Goal: Information Seeking & Learning: Check status

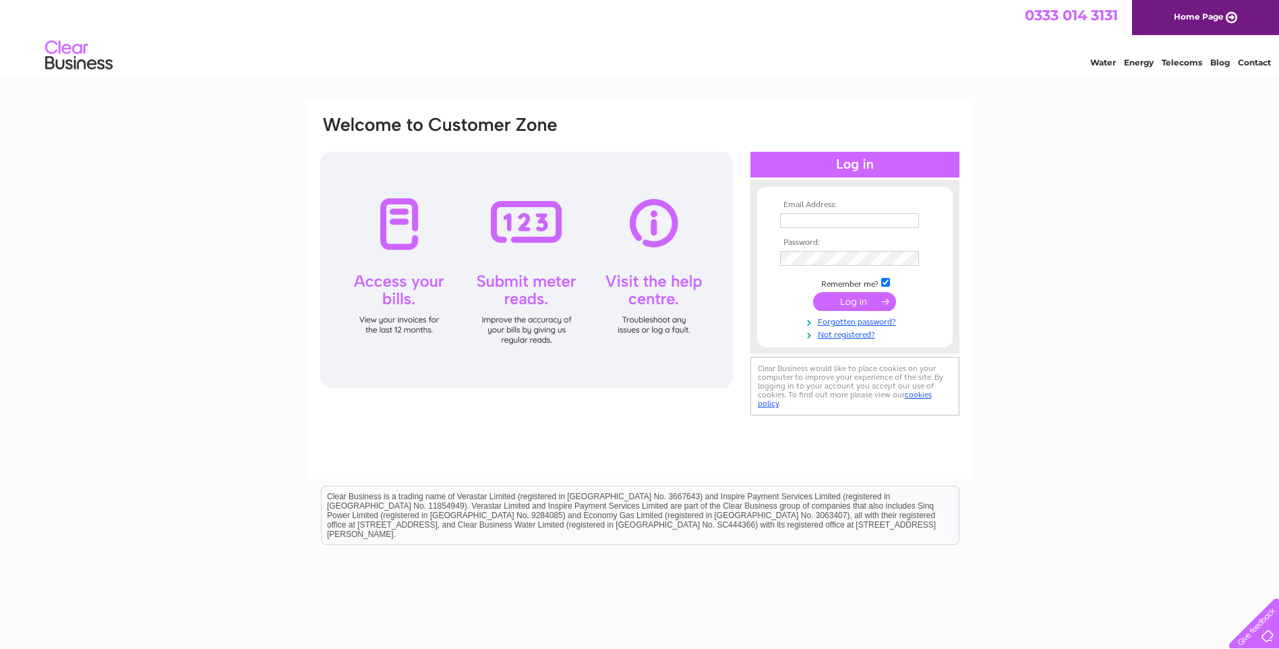
type input "admin@wellbeingscotland.org"
click at [857, 303] on input "submit" at bounding box center [854, 301] width 83 height 19
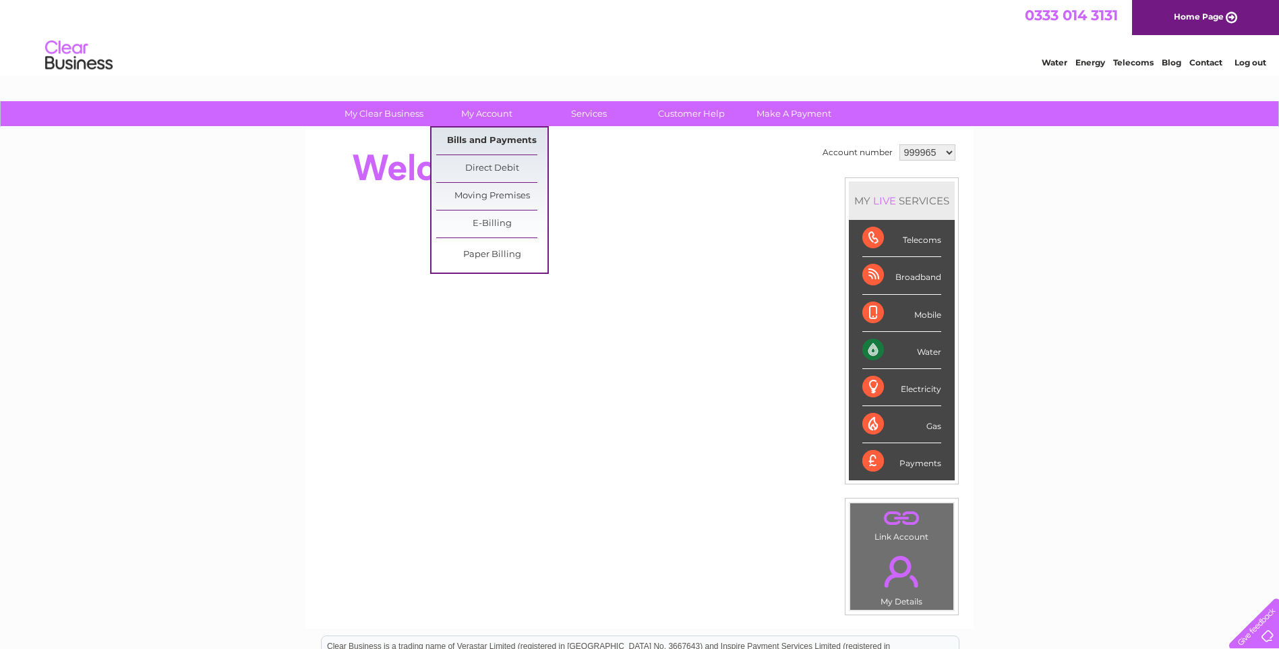
click at [474, 136] on link "Bills and Payments" at bounding box center [491, 140] width 111 height 27
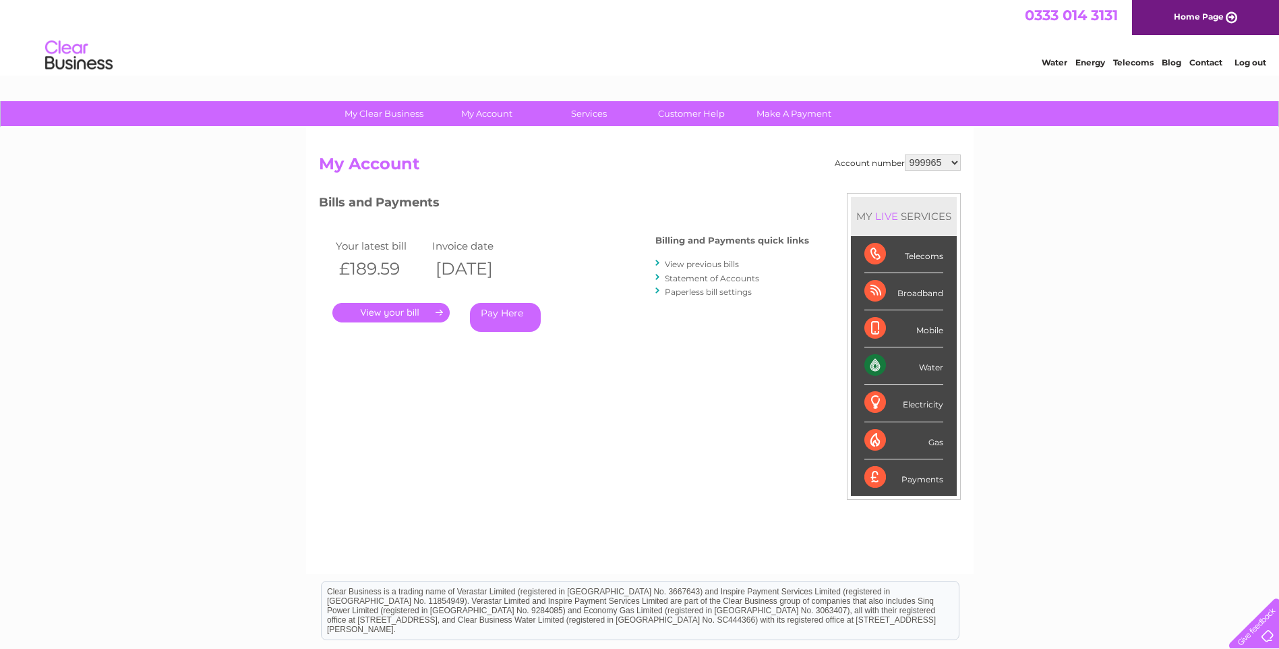
click at [395, 312] on link "." at bounding box center [390, 313] width 117 height 20
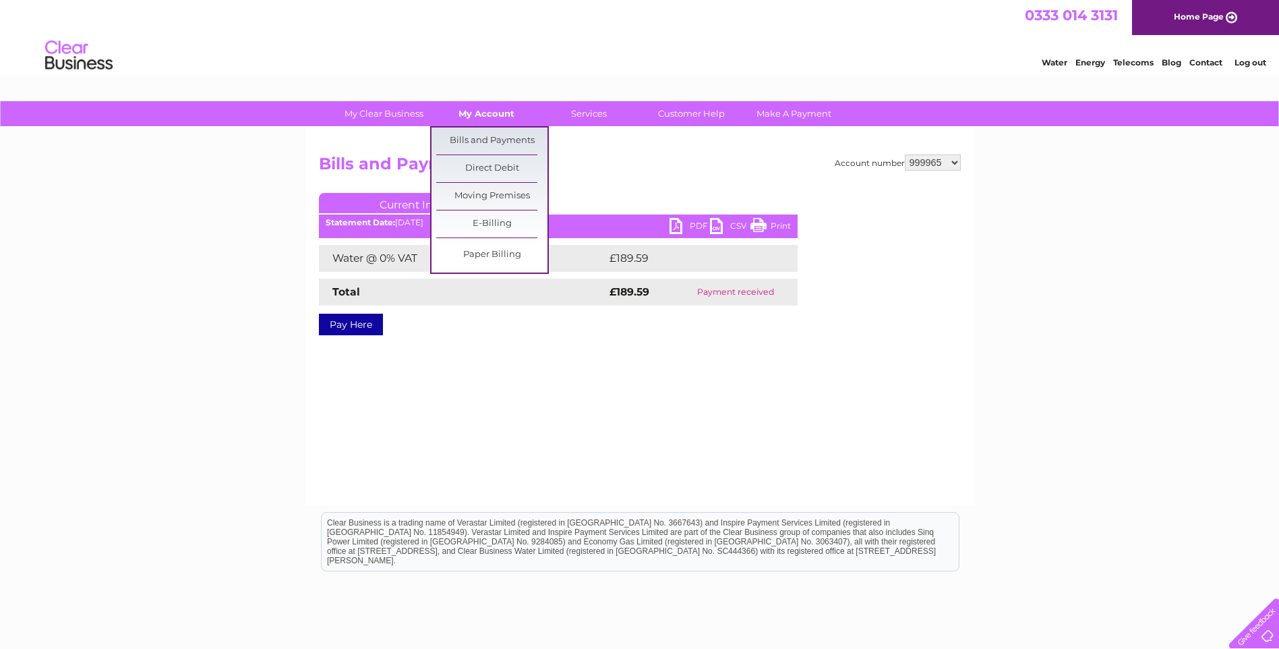
click at [492, 112] on link "My Account" at bounding box center [486, 113] width 111 height 25
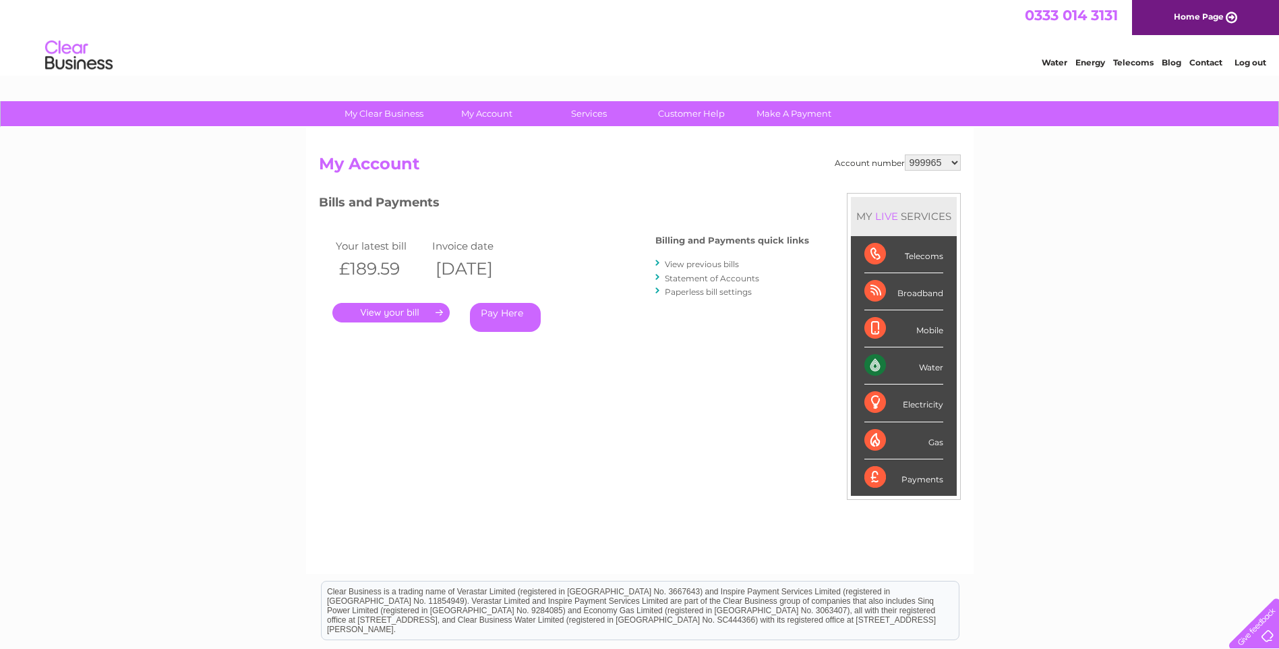
click at [697, 262] on link "View previous bills" at bounding box center [702, 264] width 74 height 10
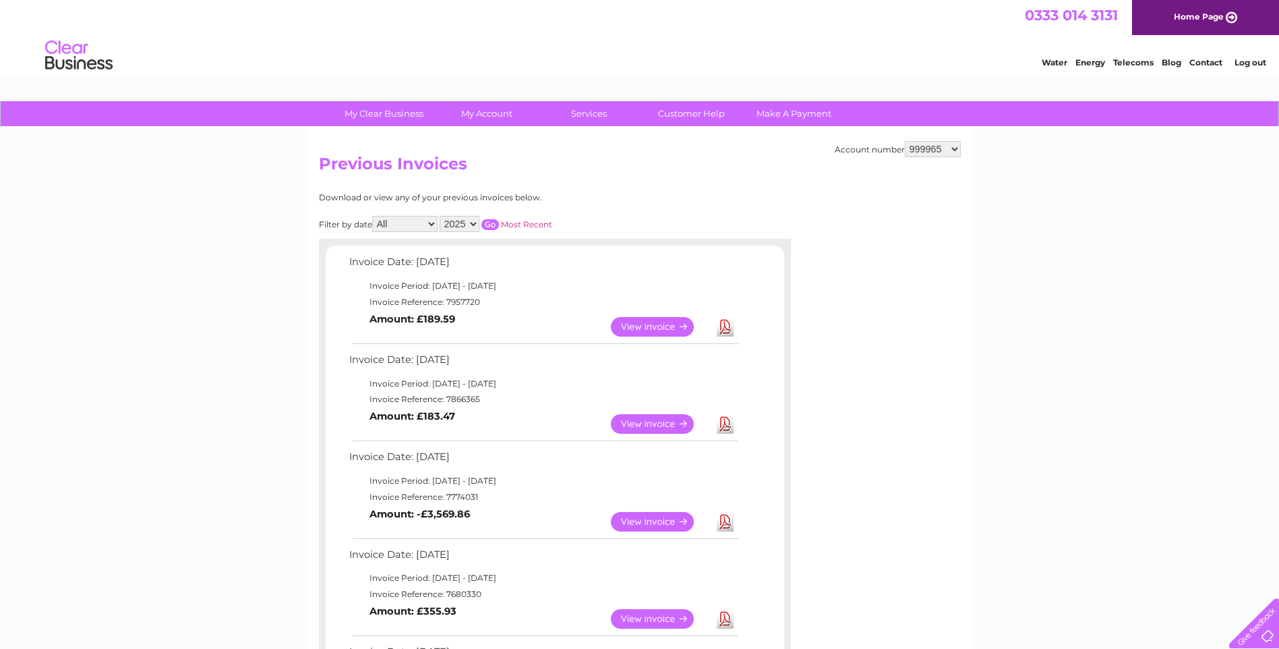
click at [471, 222] on select "2025 2024 2023 2022" at bounding box center [460, 224] width 40 height 16
select select "2022"
click at [441, 216] on select "2025 2024 2023 2022" at bounding box center [460, 224] width 40 height 16
click at [490, 226] on input "button" at bounding box center [490, 224] width 18 height 11
click at [477, 222] on select "2025 2024 2023 2022" at bounding box center [460, 224] width 40 height 16
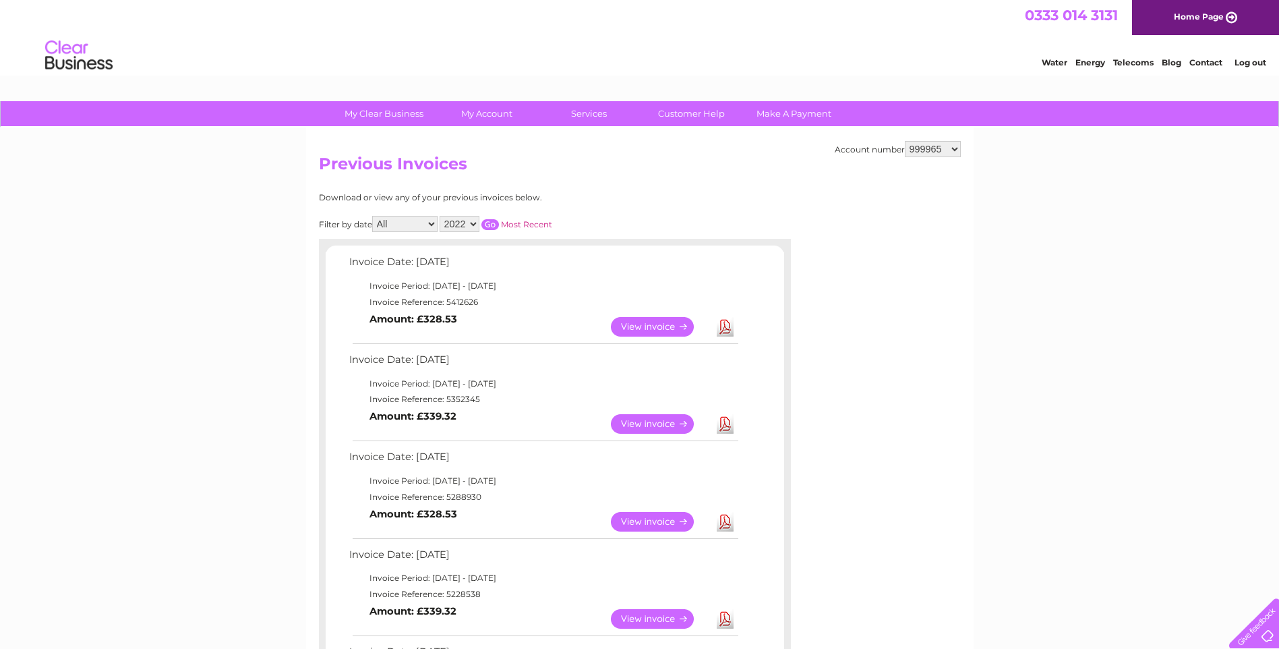
click at [652, 194] on div "Download or view any of your previous invoices below." at bounding box center [496, 197] width 354 height 9
click at [617, 186] on div "Account number 999965 999992 1091300 Previous Invoices Download or view any of …" at bounding box center [640, 464] width 668 height 675
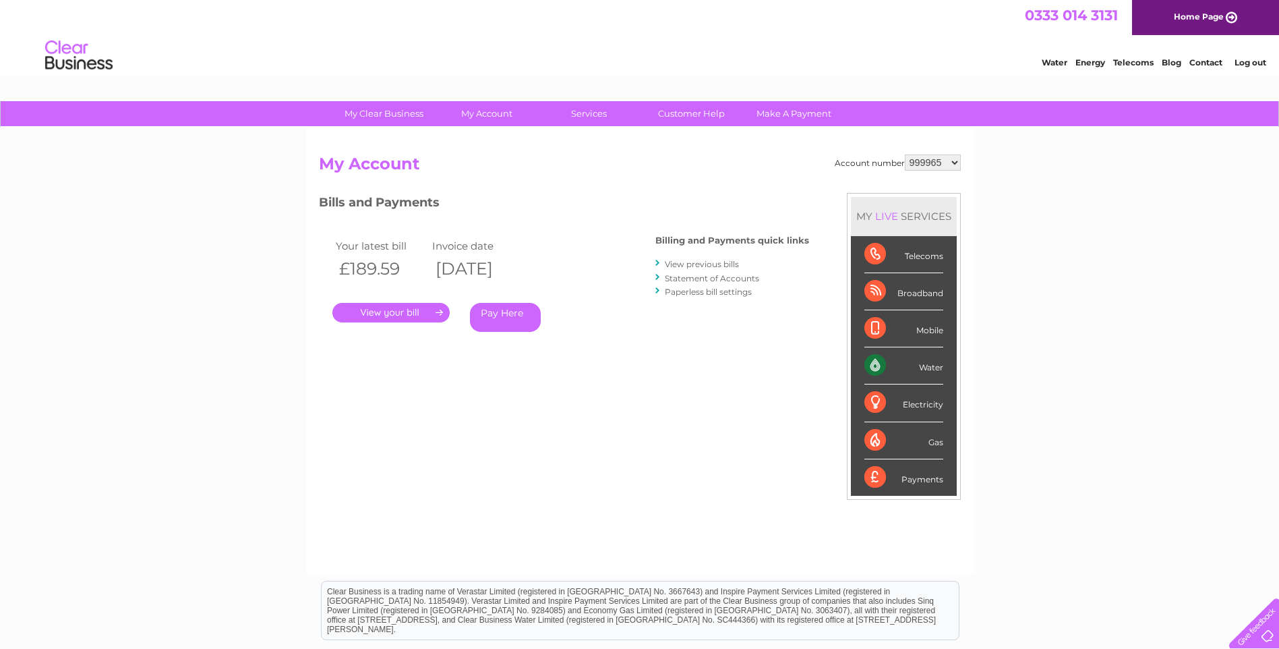
click at [713, 278] on link "Statement of Accounts" at bounding box center [712, 278] width 94 height 10
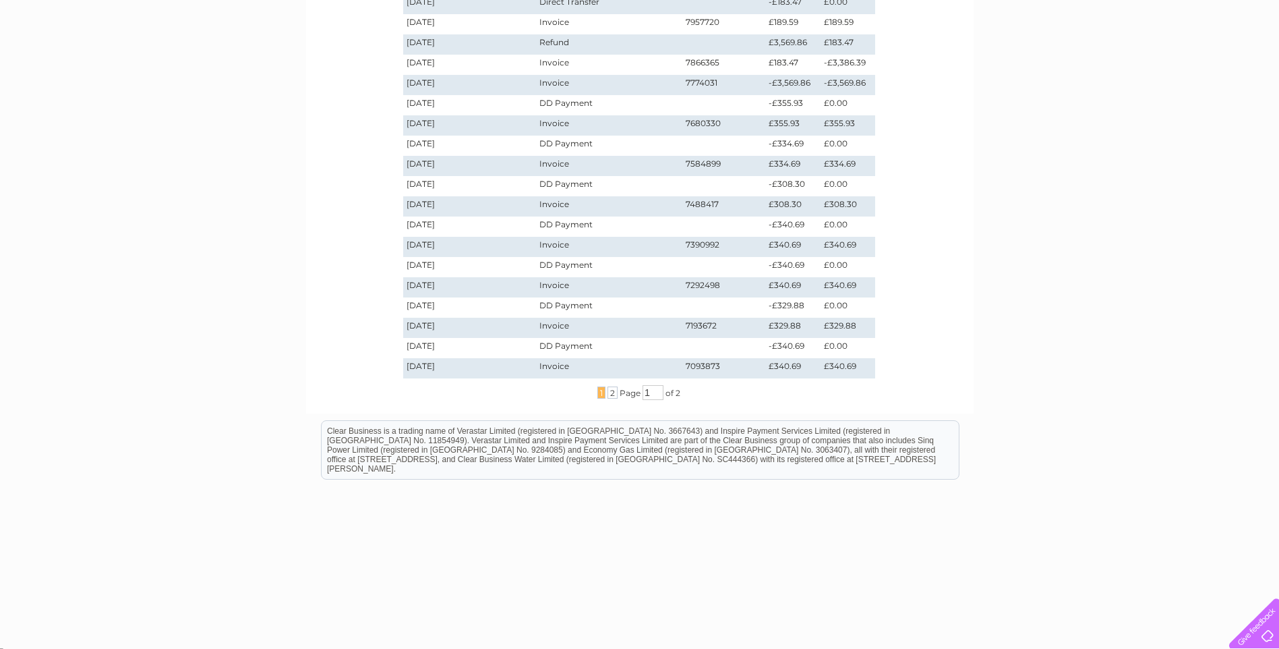
scroll to position [278, 0]
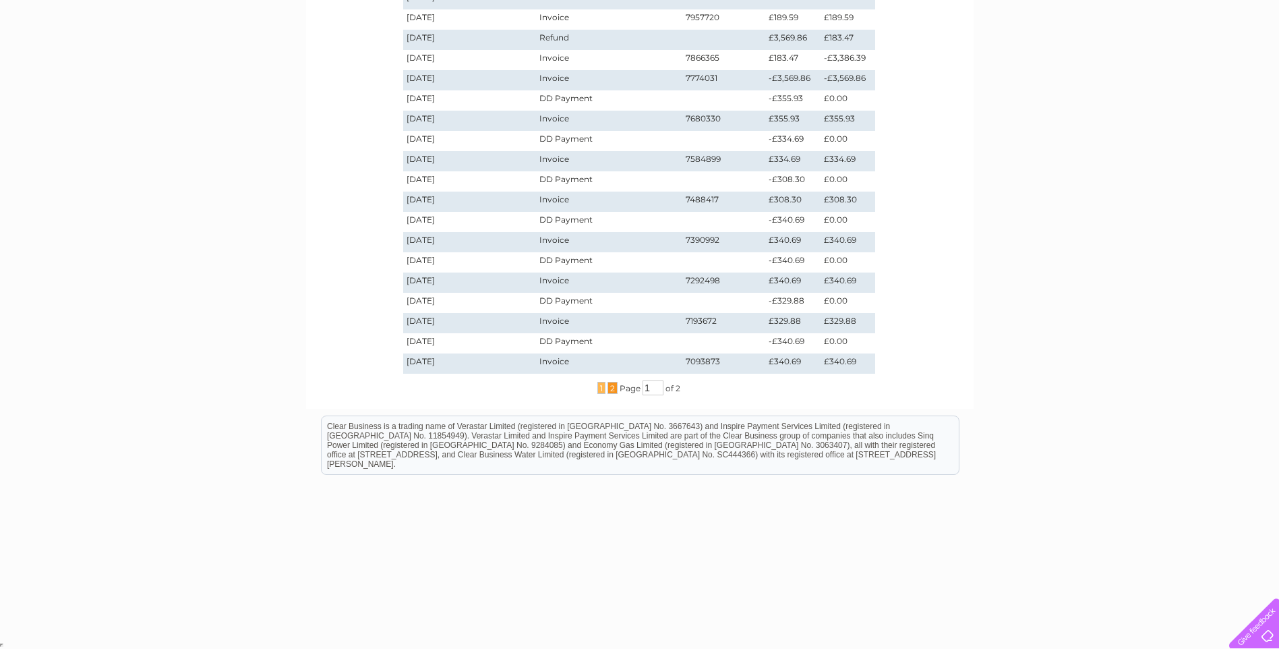
click at [611, 389] on span "2" at bounding box center [613, 388] width 10 height 12
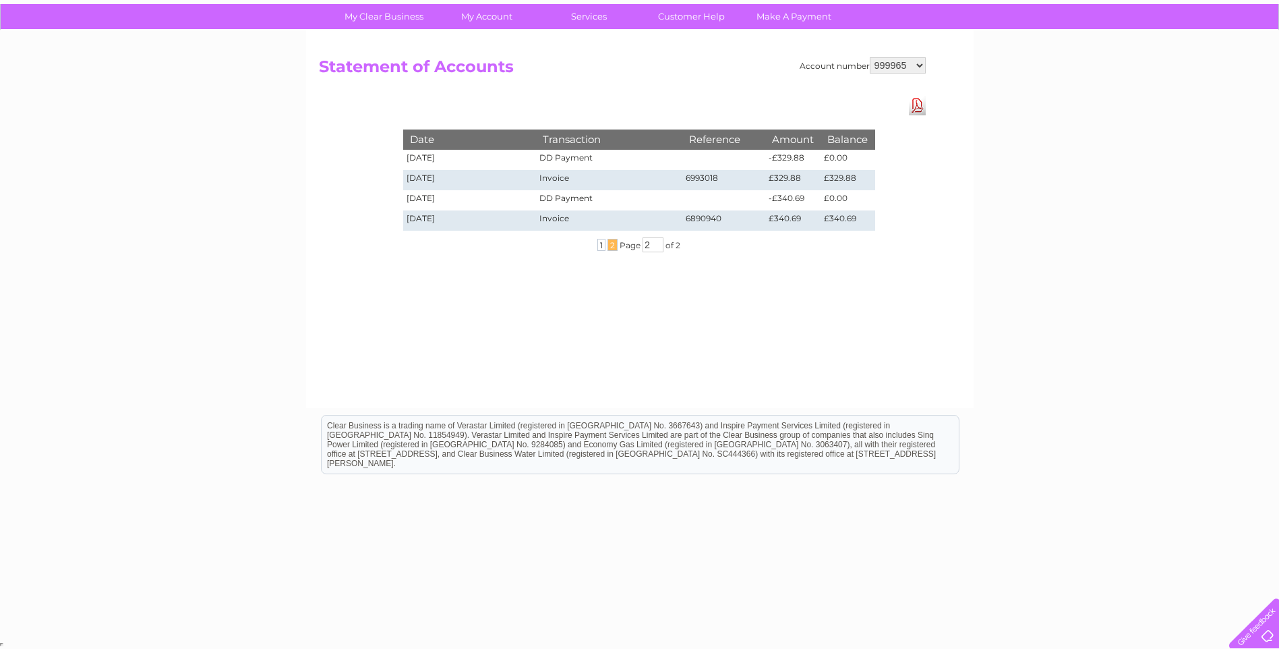
scroll to position [97, 0]
click at [919, 65] on select "999965 999992 1091300" at bounding box center [898, 65] width 56 height 16
click at [614, 87] on div "Account number 999965 999992 1091300 Statement of Accounts Download Pdf Date Tr…" at bounding box center [640, 219] width 668 height 378
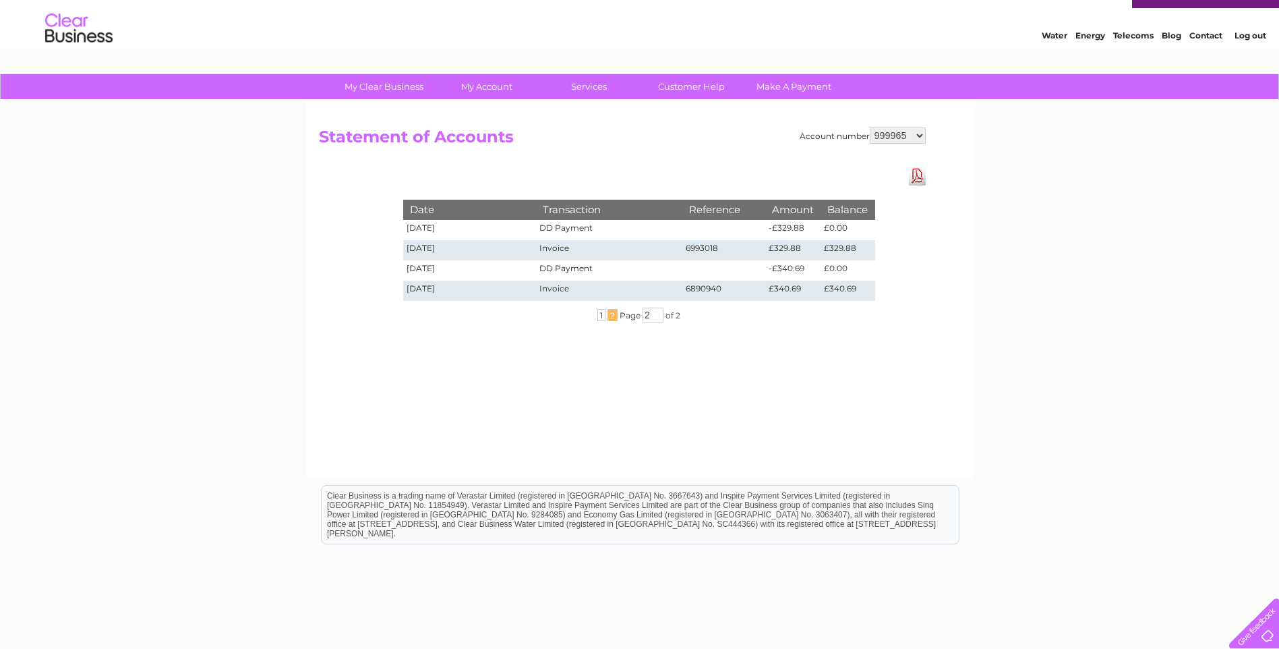
scroll to position [0, 0]
